Goal: Complete application form

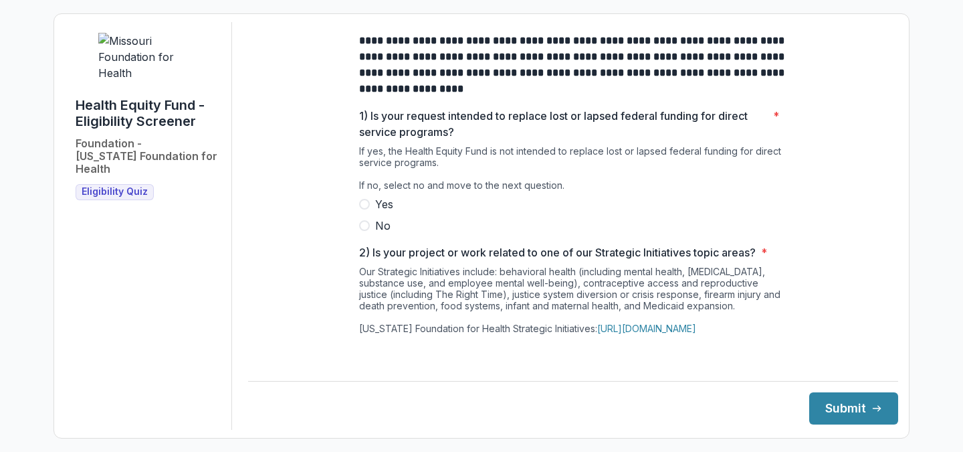
click at [375, 233] on span "No" at bounding box center [382, 225] width 15 height 16
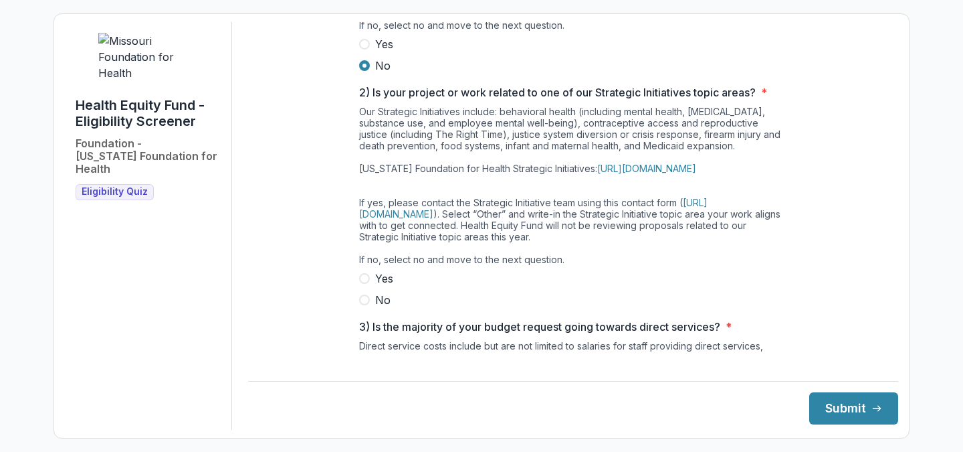
scroll to position [205, 0]
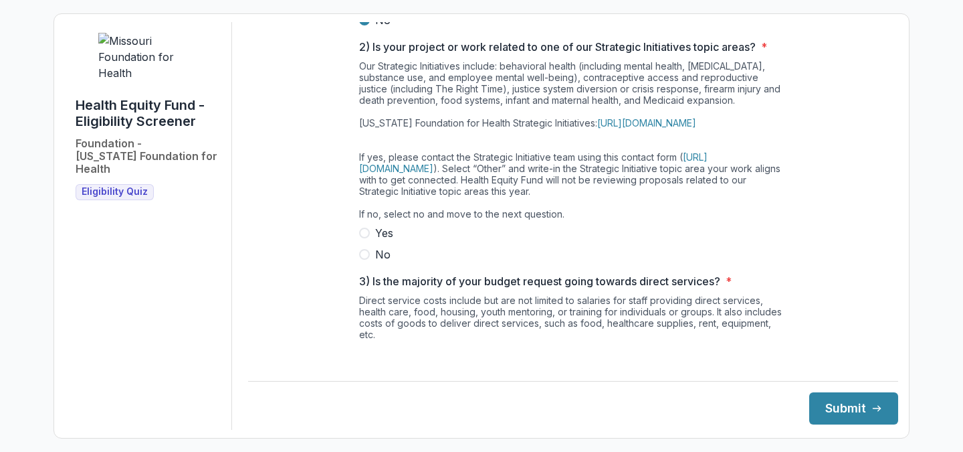
click at [373, 262] on label "No" at bounding box center [573, 254] width 428 height 16
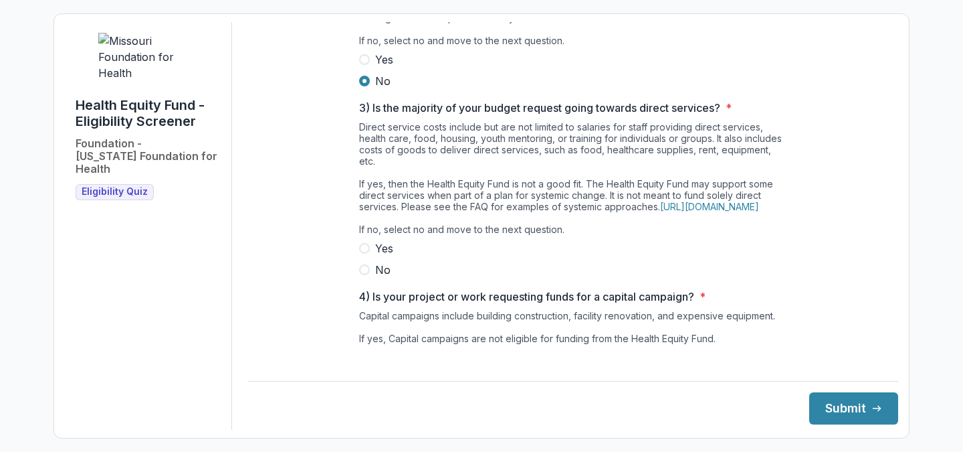
scroll to position [450, 0]
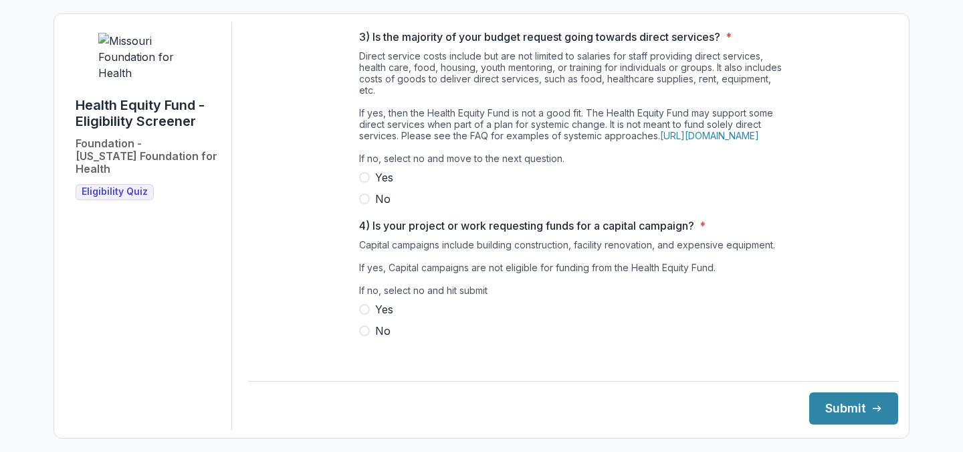
click at [367, 207] on label "No" at bounding box center [573, 199] width 428 height 16
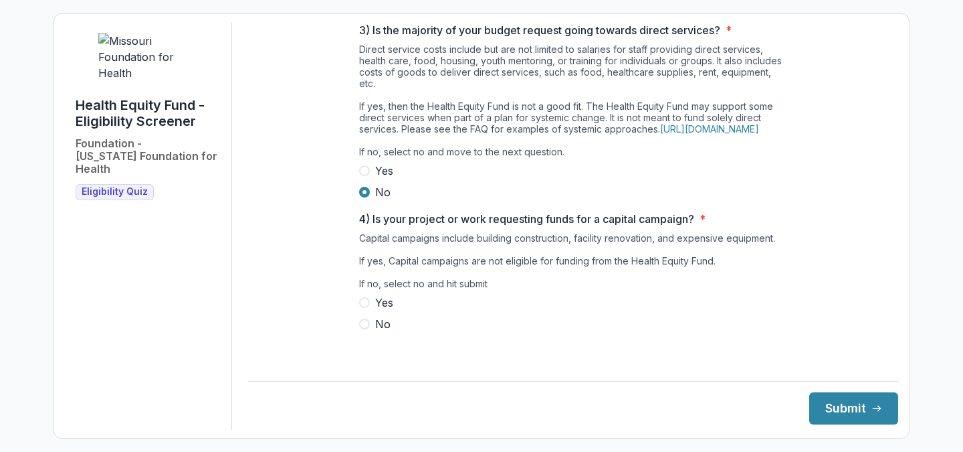
click at [368, 332] on label "No" at bounding box center [573, 324] width 428 height 16
click at [856, 403] on button "Submit" at bounding box center [853, 408] width 89 height 32
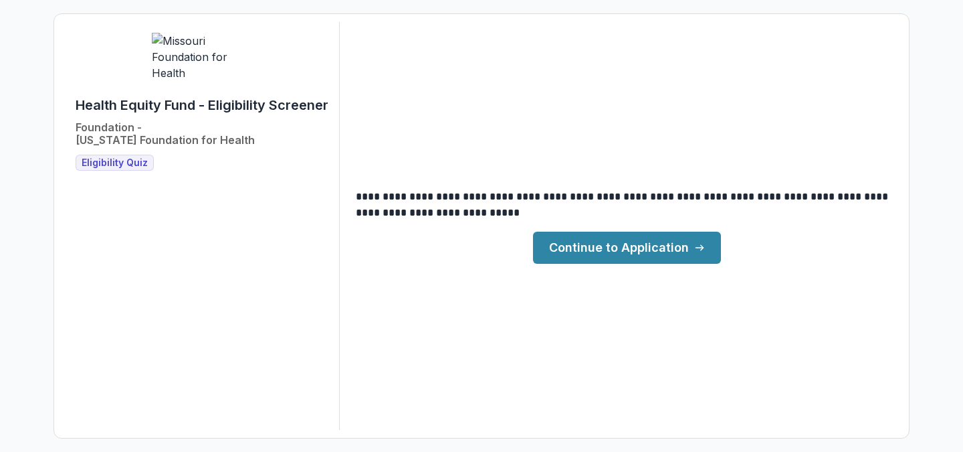
click at [583, 266] on div "**********" at bounding box center [481, 225] width 833 height 407
click at [579, 250] on link "Continue to Application" at bounding box center [627, 247] width 188 height 32
